Goal: Information Seeking & Learning: Find specific fact

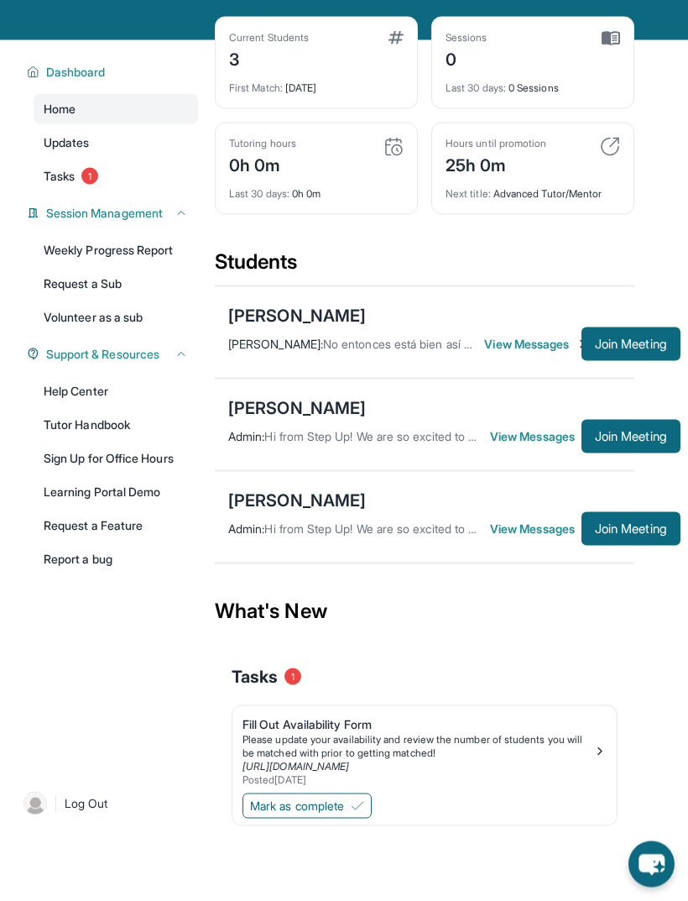
scroll to position [80, 3]
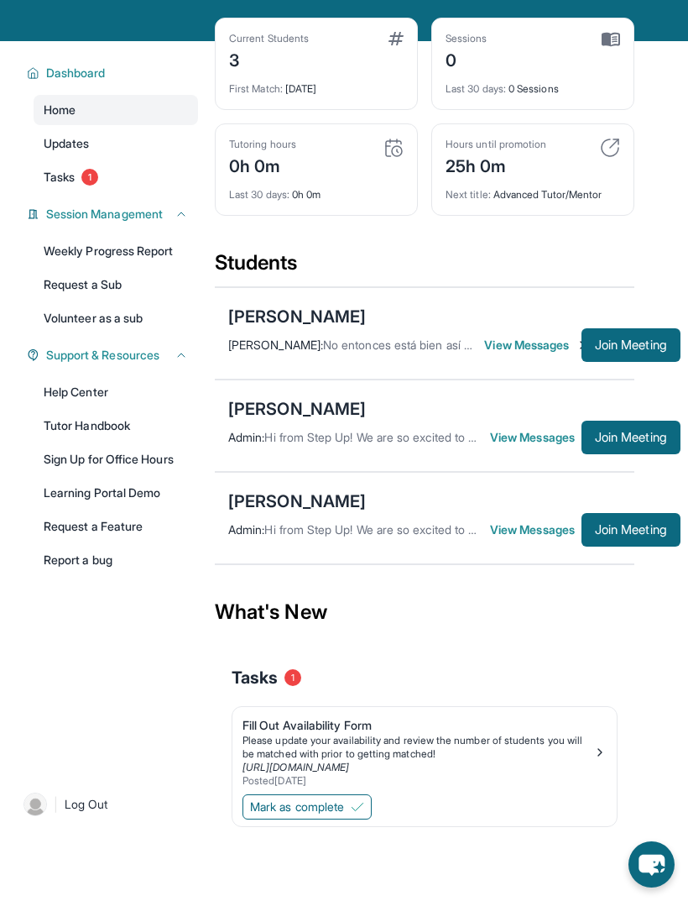
click at [358, 328] on div "[PERSON_NAME]" at bounding box center [297, 317] width 138 height 24
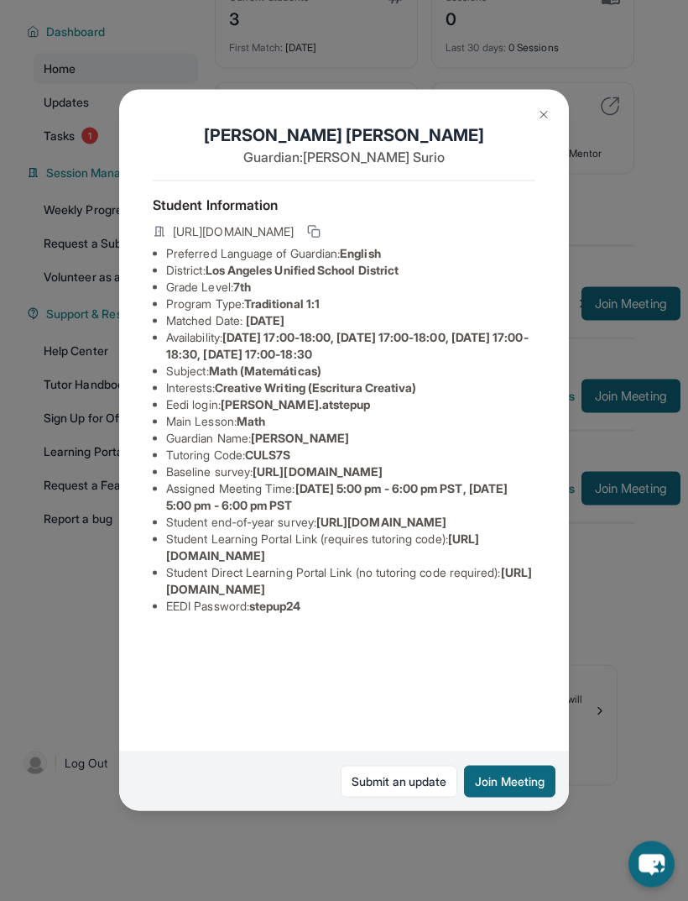
scroll to position [134, 3]
click at [536, 128] on button at bounding box center [544, 115] width 34 height 34
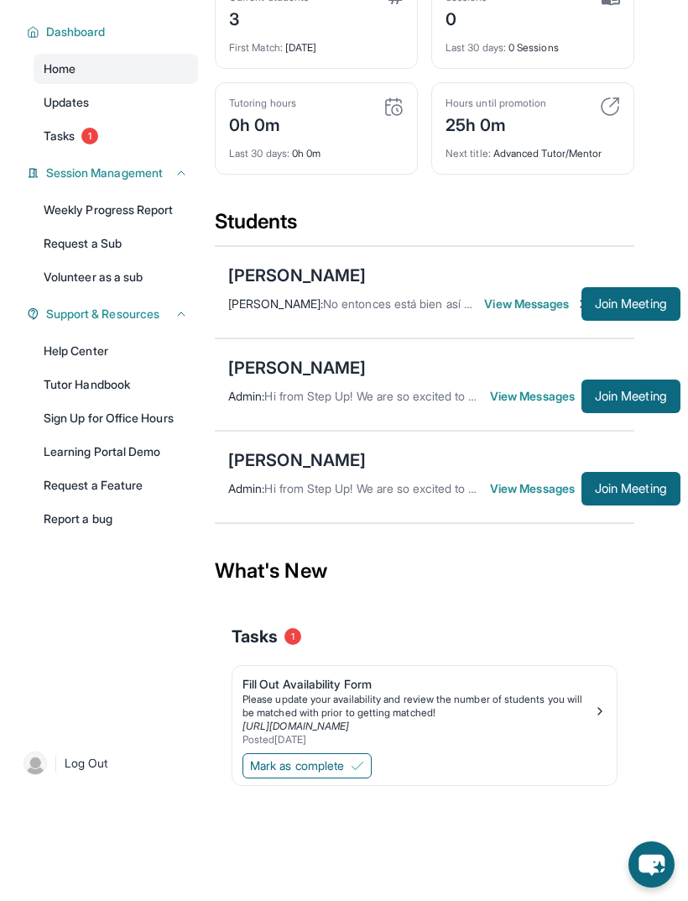
click at [529, 396] on span "View Messages" at bounding box center [535, 396] width 91 height 17
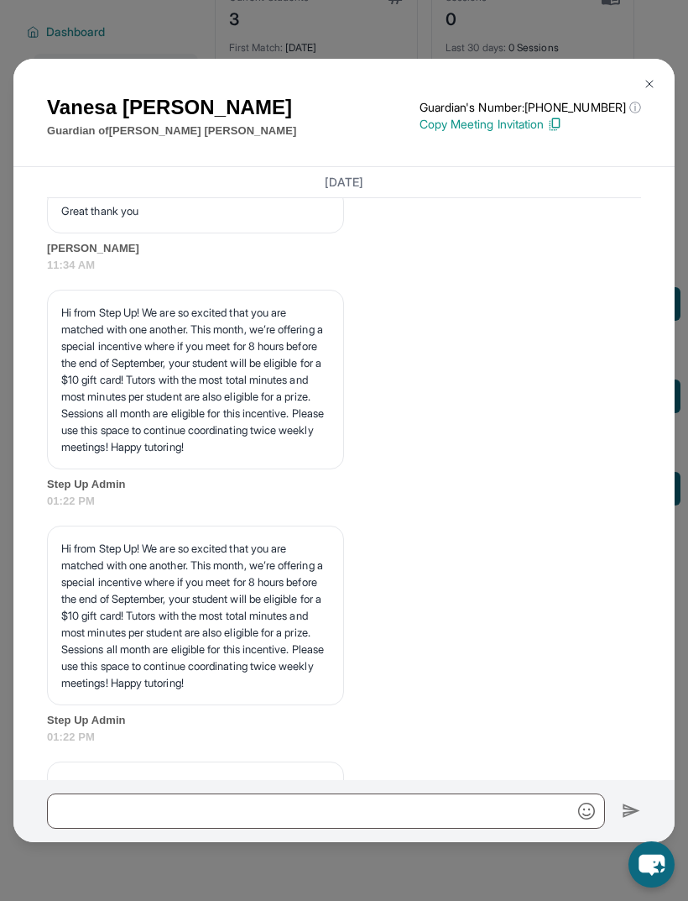
scroll to position [1999, 0]
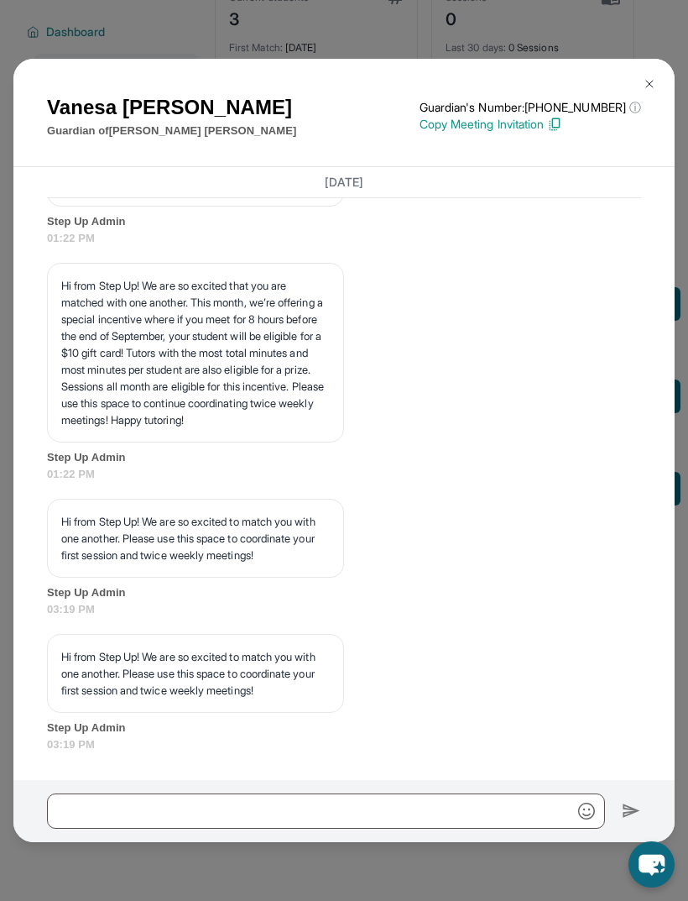
click at [649, 85] on img at bounding box center [649, 83] width 13 height 13
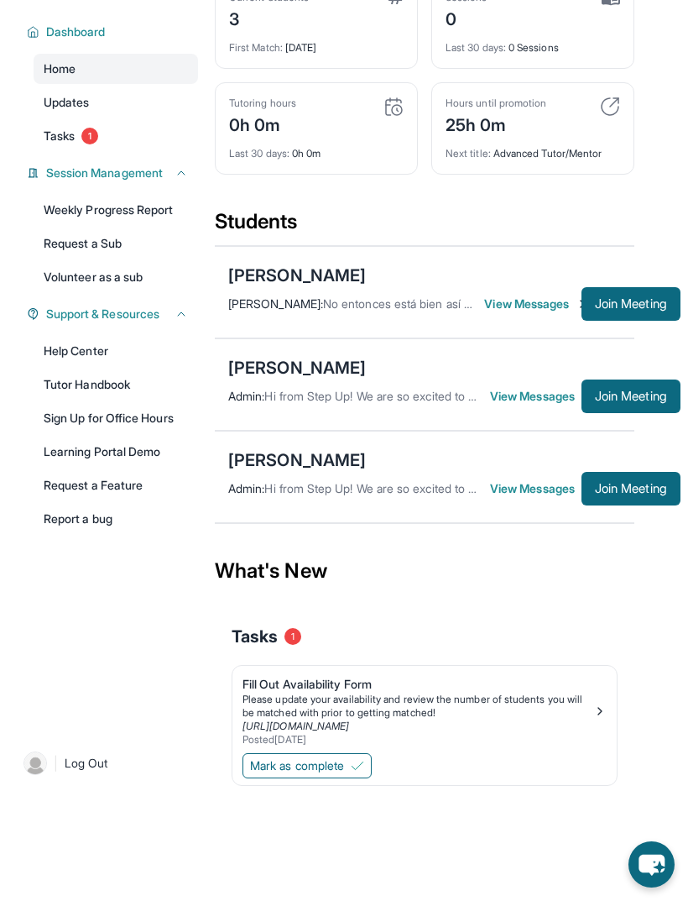
click at [299, 357] on div "[PERSON_NAME]" at bounding box center [297, 368] width 138 height 24
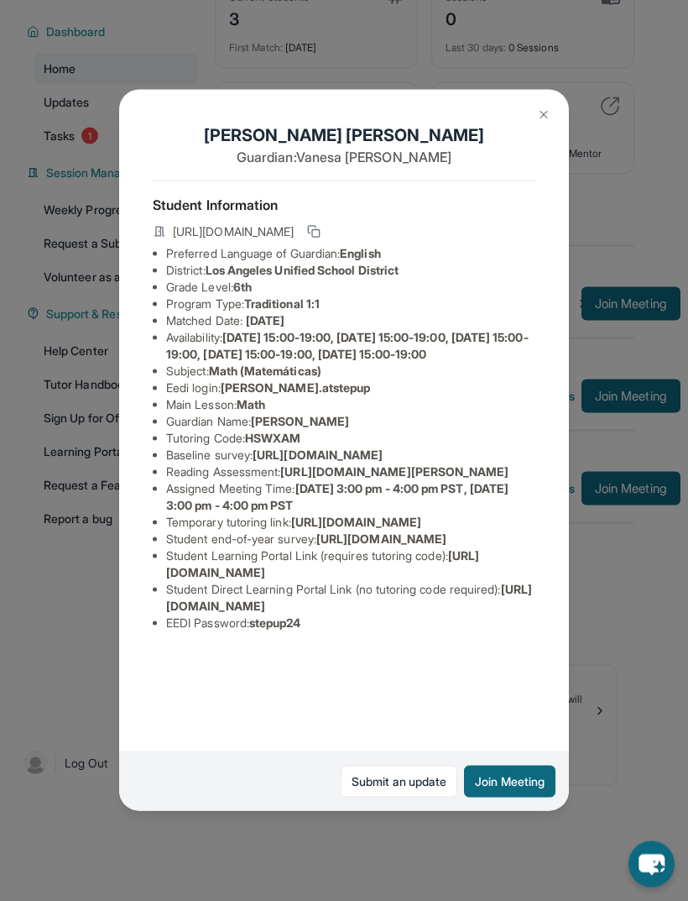
scroll to position [134, 3]
click at [541, 122] on img at bounding box center [543, 114] width 13 height 13
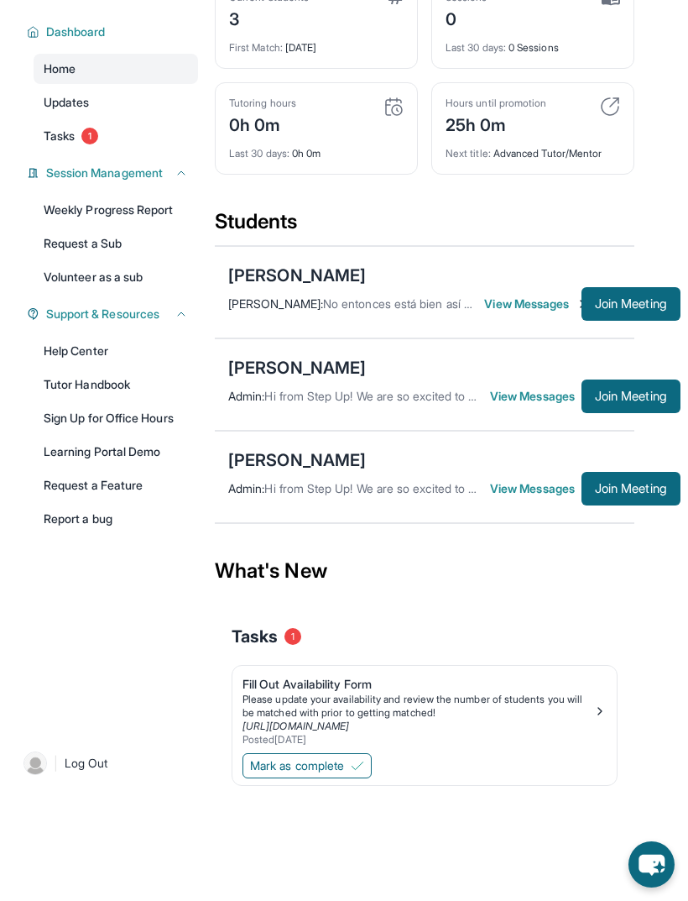
click at [243, 434] on div "[PERSON_NAME] Admin : Hi from Step Up! We are so excited to match you with one …" at bounding box center [425, 477] width 420 height 92
click at [288, 457] on div "[PERSON_NAME]" at bounding box center [297, 460] width 138 height 24
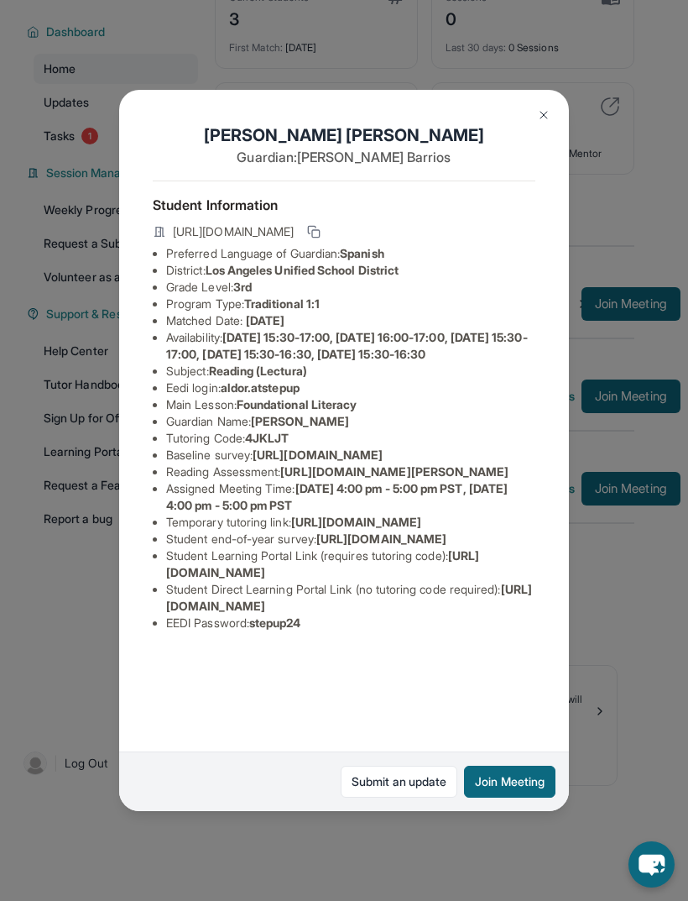
click at [545, 122] on img at bounding box center [543, 114] width 13 height 13
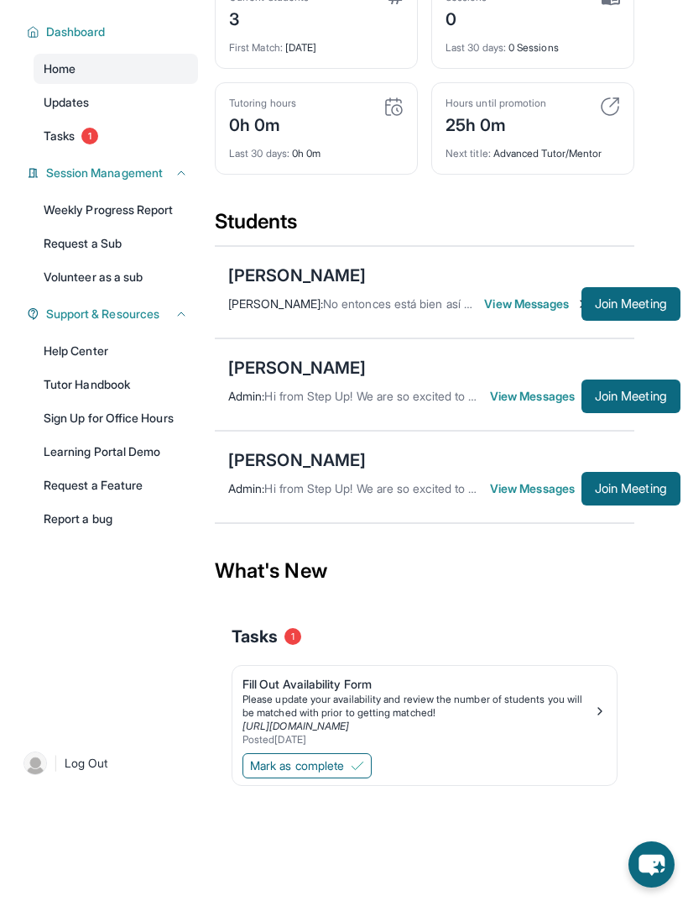
click at [272, 368] on div "[PERSON_NAME]" at bounding box center [297, 368] width 138 height 24
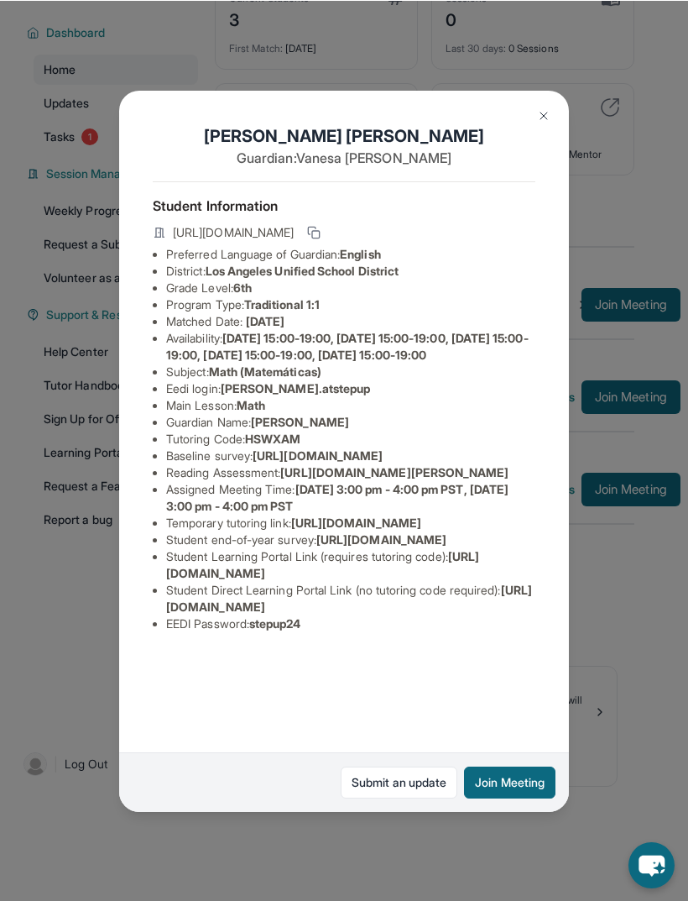
scroll to position [132, 3]
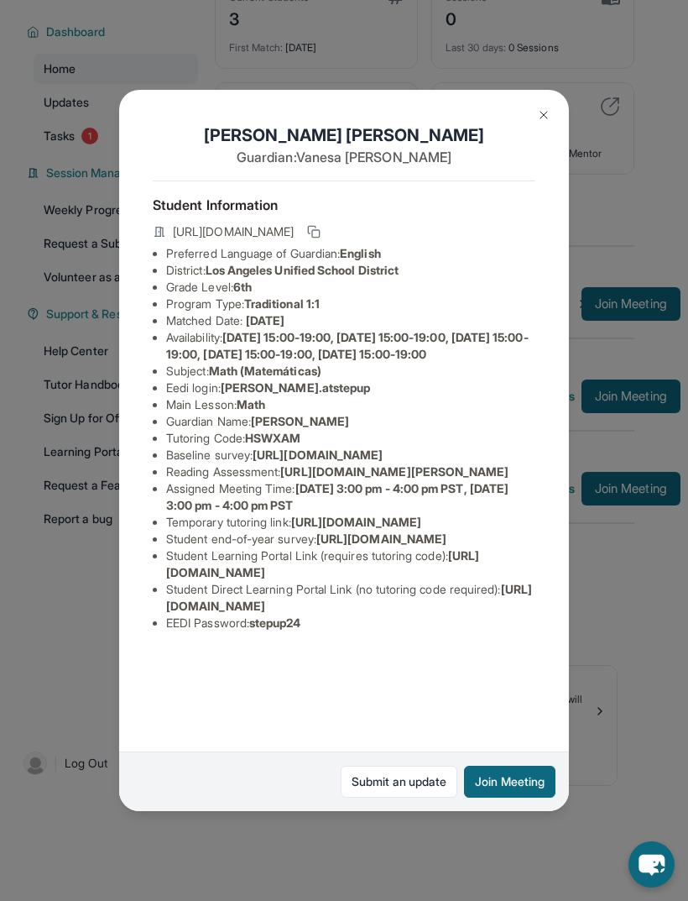
copy span "[URL][DOMAIN_NAME]"
copy li "Tutoring Code : HSWXAM"
click at [545, 108] on img at bounding box center [543, 114] width 13 height 13
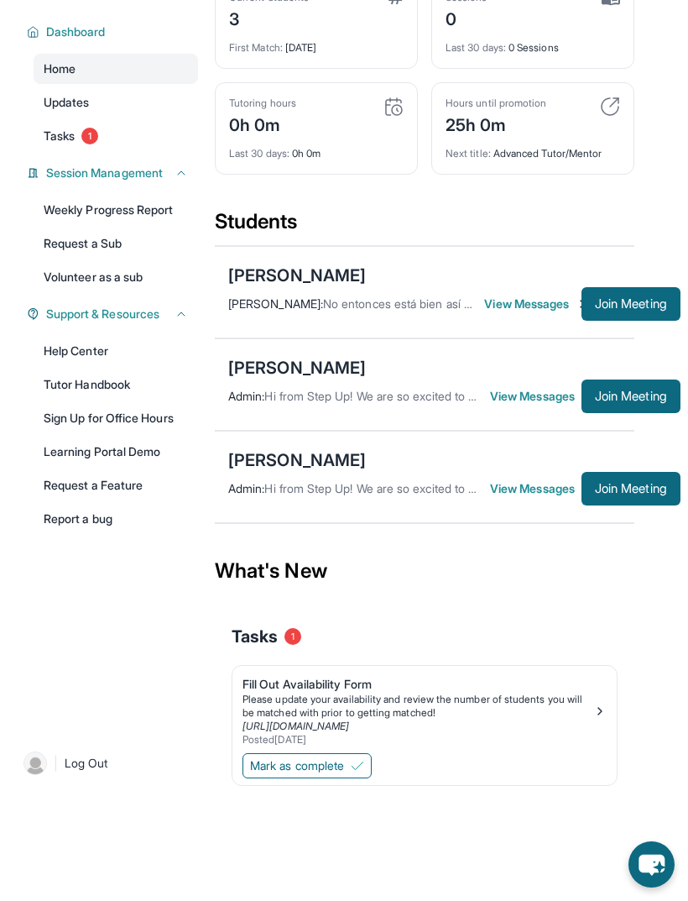
click at [441, 461] on div "[PERSON_NAME] Admin : Hi from Step Up! We are so excited to match you with one …" at bounding box center [425, 477] width 420 height 92
click at [253, 460] on div "[PERSON_NAME]" at bounding box center [297, 460] width 138 height 24
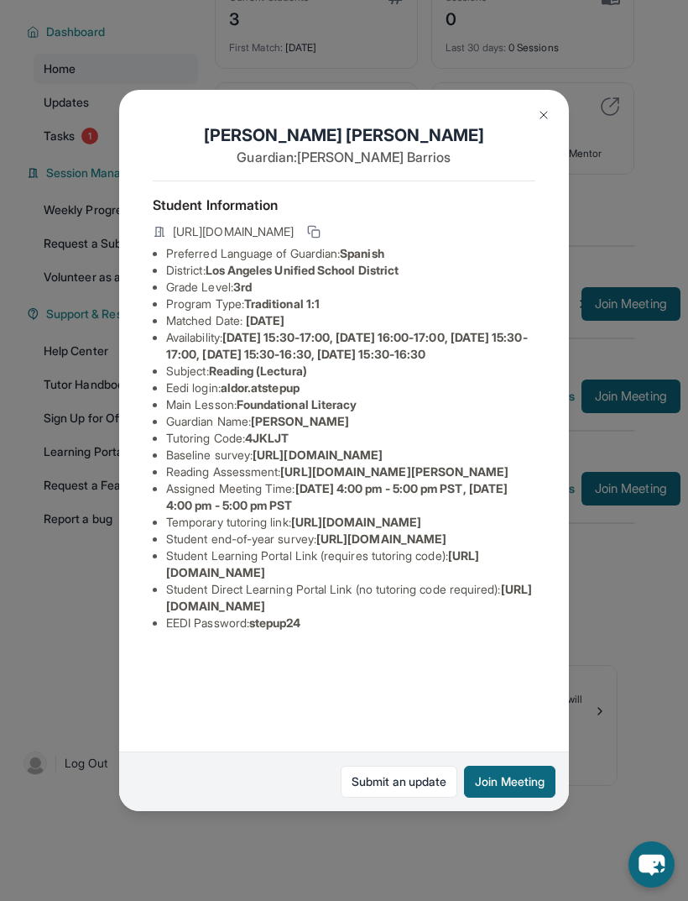
scroll to position [41, 0]
click at [489, 279] on li "Grade Level: 3rd" at bounding box center [350, 287] width 369 height 17
click at [321, 225] on icon at bounding box center [313, 231] width 13 height 13
click at [623, 199] on div "[PERSON_NAME] Guardian: [PERSON_NAME] Student Information [URL][DOMAIN_NAME] Pr…" at bounding box center [344, 450] width 688 height 901
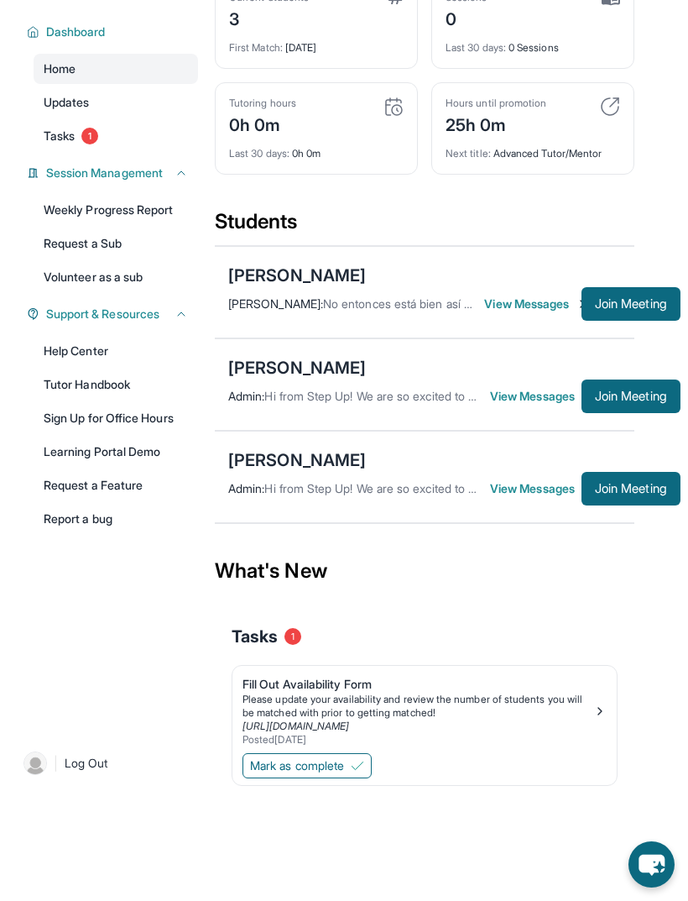
click at [253, 271] on div "[PERSON_NAME]" at bounding box center [297, 276] width 138 height 24
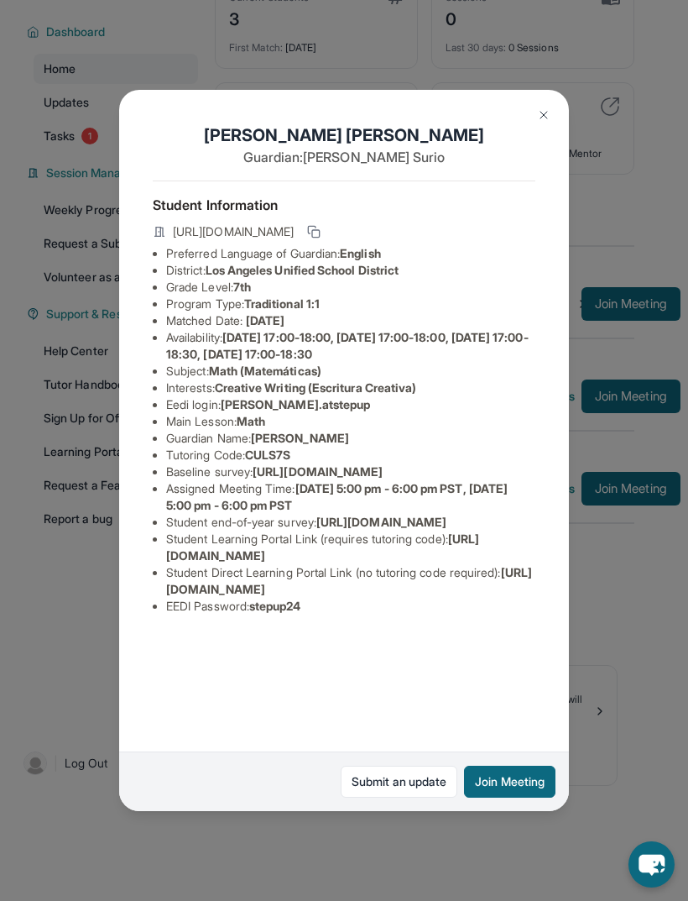
copy span "[URL][DOMAIN_NAME]"
copy li "Tutoring Code : CULS7S"
